Goal: Task Accomplishment & Management: Manage account settings

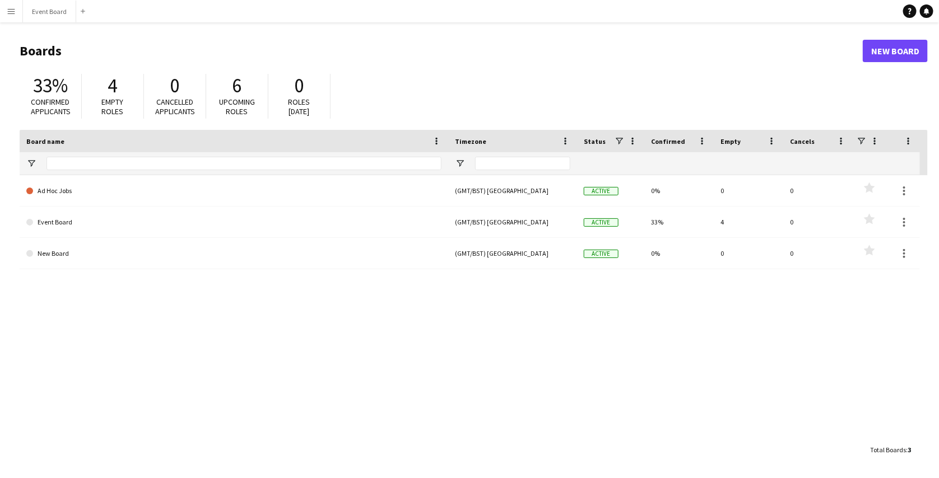
click at [10, 11] on app-icon "Menu" at bounding box center [11, 11] width 9 height 9
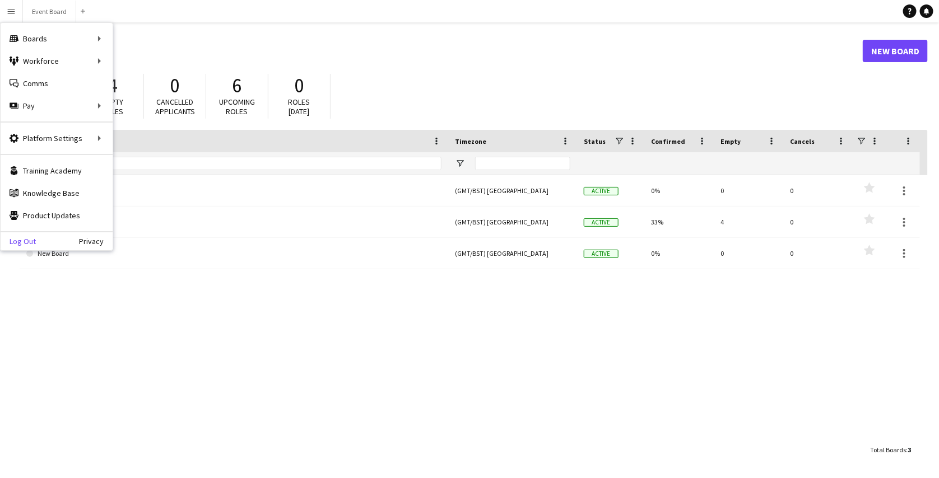
click at [24, 240] on link "Log Out" at bounding box center [18, 241] width 35 height 9
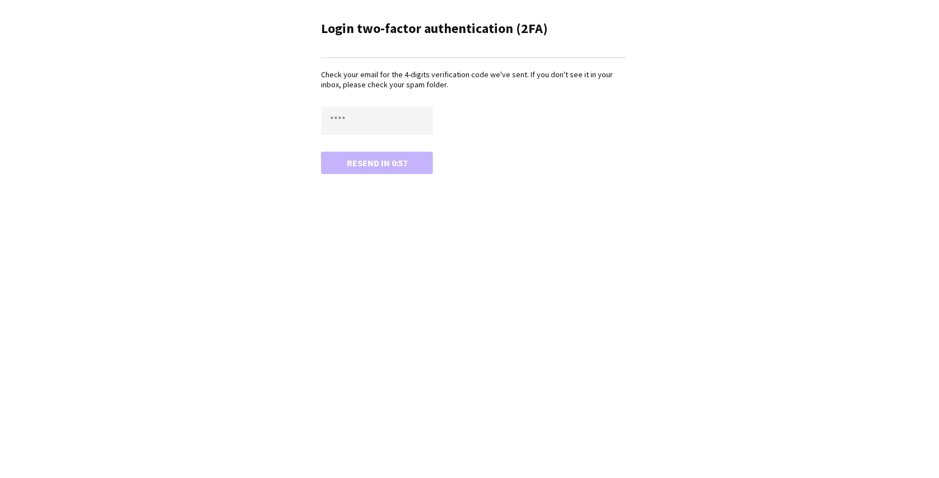
click at [483, 216] on div "Login two-factor authentication (2FA) Check your email for the 4-digits verific…" at bounding box center [469, 239] width 939 height 478
click at [363, 128] on input "text" at bounding box center [377, 121] width 112 height 28
type input "****"
click at [321, 152] on button "Confirm" at bounding box center [377, 163] width 112 height 22
